Goal: Find specific page/section

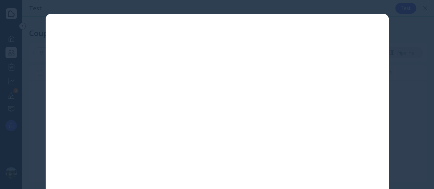
scroll to position [73, 0]
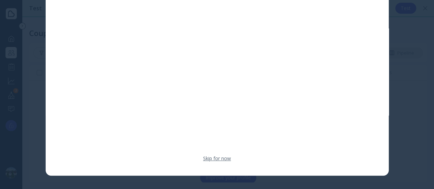
click at [225, 159] on link "Skip for now" at bounding box center [217, 158] width 28 height 7
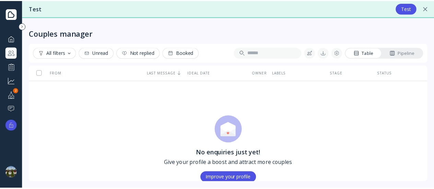
scroll to position [41, 0]
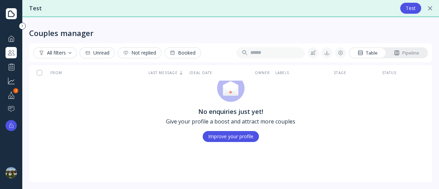
click at [5, 169] on div "Le Mange Grenouille Novice" at bounding box center [11, 173] width 22 height 22
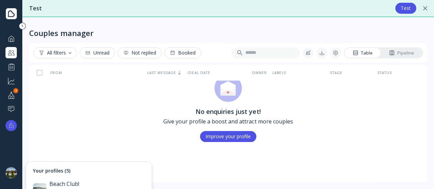
click at [9, 170] on img at bounding box center [10, 172] width 11 height 11
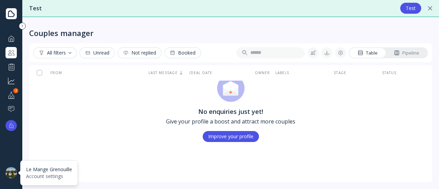
click at [9, 170] on div at bounding box center [10, 172] width 11 height 11
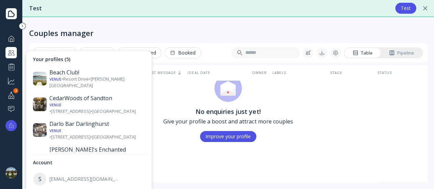
scroll to position [112, 0]
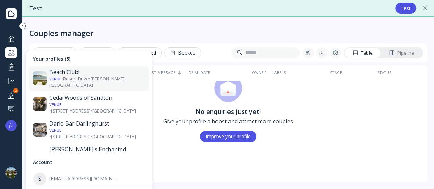
click at [79, 74] on div "Beach Club!" at bounding box center [96, 72] width 95 height 7
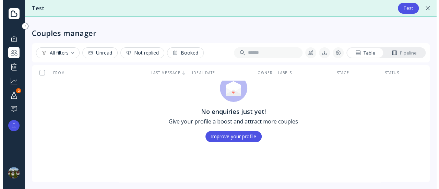
scroll to position [0, 0]
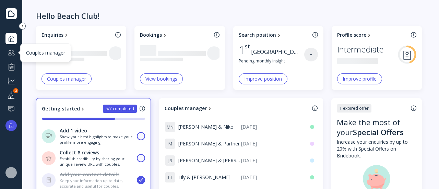
click at [10, 53] on div at bounding box center [11, 52] width 8 height 9
